Goal: Communication & Community: Answer question/provide support

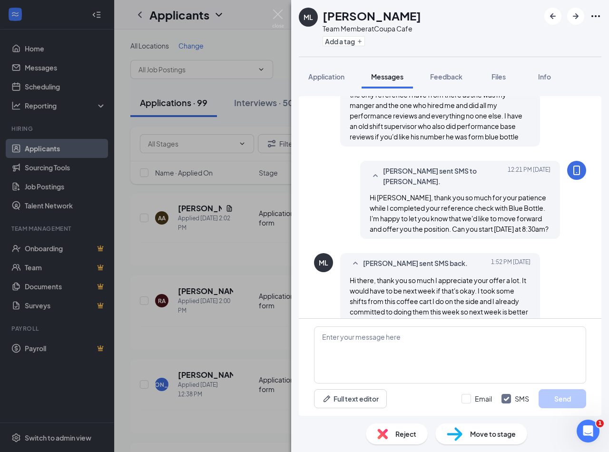
scroll to position [568, 0]
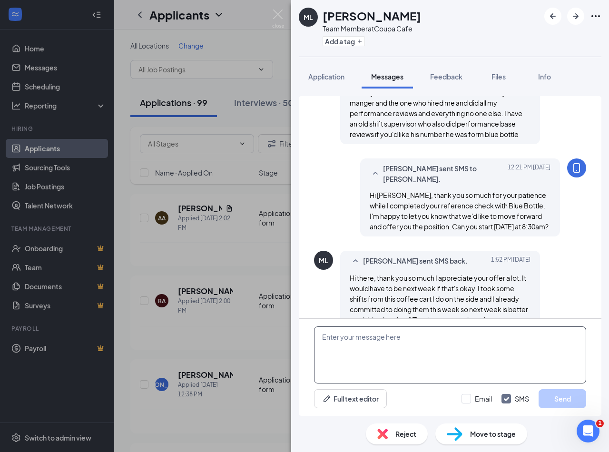
click at [439, 367] on textarea at bounding box center [450, 354] width 272 height 57
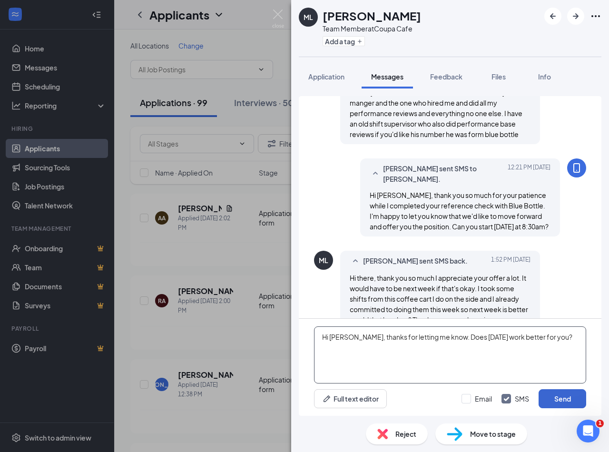
type textarea "Hi [PERSON_NAME], thanks for letting me know. Does [DATE] work better for you?"
click at [563, 398] on button "Send" at bounding box center [562, 398] width 48 height 19
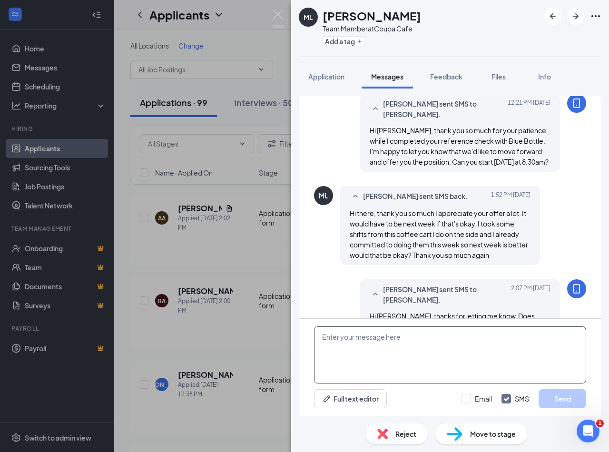
scroll to position [640, 0]
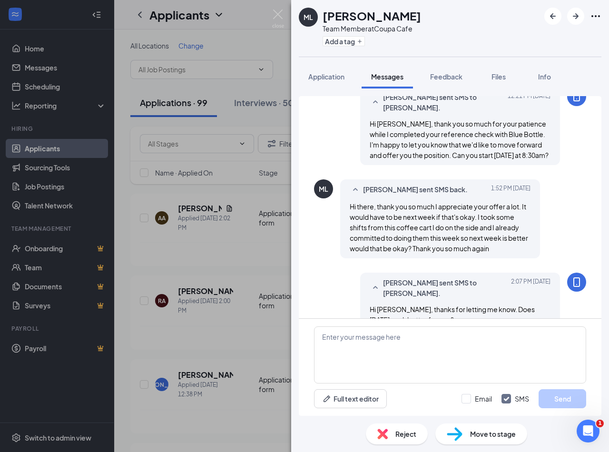
click at [456, 29] on div "ML [PERSON_NAME] Team Member at Coupa Cafe Add a tag" at bounding box center [450, 28] width 318 height 57
click at [477, 356] on textarea at bounding box center [450, 354] width 272 height 57
click at [462, 51] on div "ML [PERSON_NAME] Team Member at Coupa Cafe Add a tag" at bounding box center [450, 28] width 318 height 57
drag, startPoint x: 389, startPoint y: 14, endPoint x: 353, endPoint y: 15, distance: 36.2
click at [353, 15] on div "[PERSON_NAME]" at bounding box center [371, 16] width 98 height 16
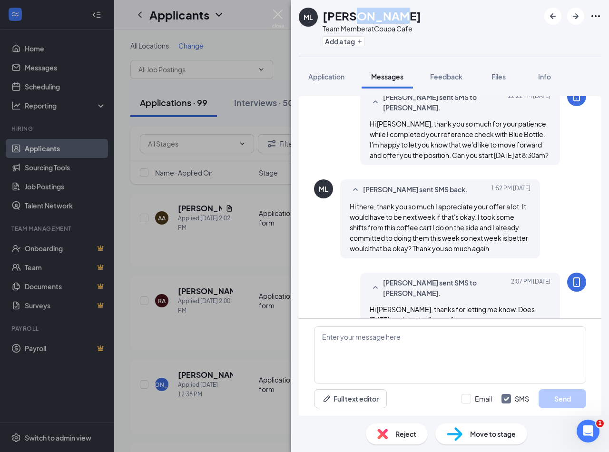
copy h1 "[PERSON_NAME]"
click at [453, 8] on div "ML [PERSON_NAME] Team Member at Coupa Cafe Add a tag" at bounding box center [450, 28] width 318 height 57
drag, startPoint x: 387, startPoint y: 15, endPoint x: 326, endPoint y: 15, distance: 60.9
click at [326, 15] on div "[PERSON_NAME]" at bounding box center [371, 16] width 98 height 16
copy h1 "[PERSON_NAME]"
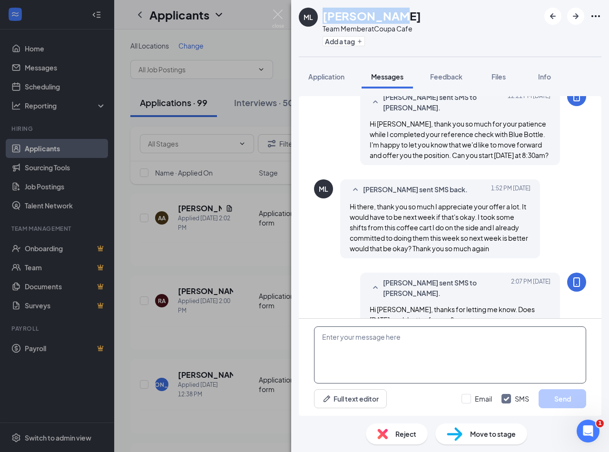
click at [414, 346] on textarea at bounding box center [450, 354] width 272 height 57
click at [496, 364] on textarea at bounding box center [450, 354] width 272 height 57
click at [405, 369] on textarea at bounding box center [450, 354] width 272 height 57
